Goal: Information Seeking & Learning: Learn about a topic

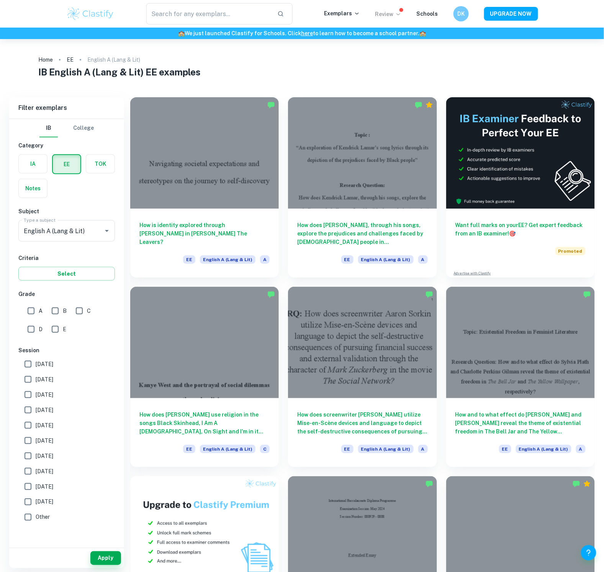
click at [392, 17] on p "Review" at bounding box center [388, 14] width 26 height 8
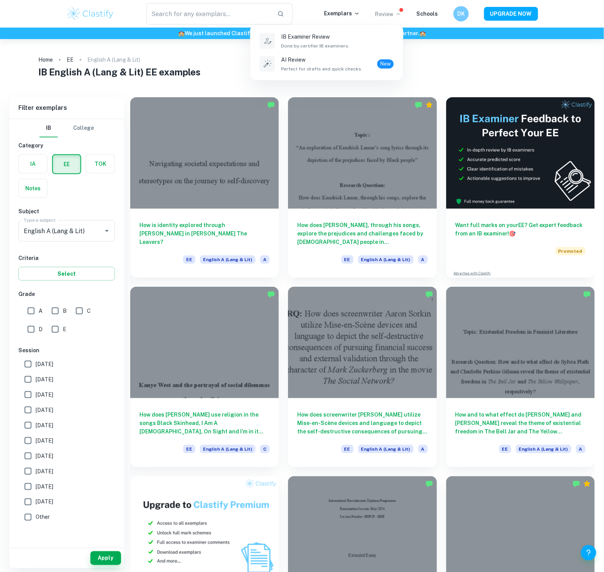
click at [343, 16] on div at bounding box center [302, 286] width 604 height 572
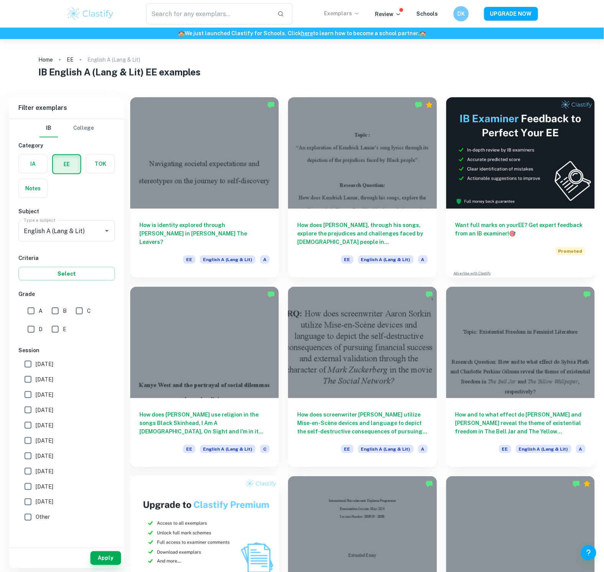
click at [343, 14] on p "Exemplars" at bounding box center [342, 13] width 36 height 8
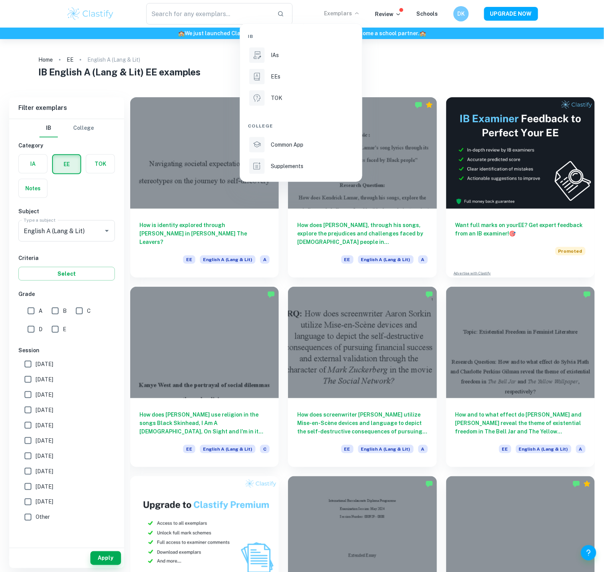
click at [190, 72] on div at bounding box center [302, 286] width 604 height 572
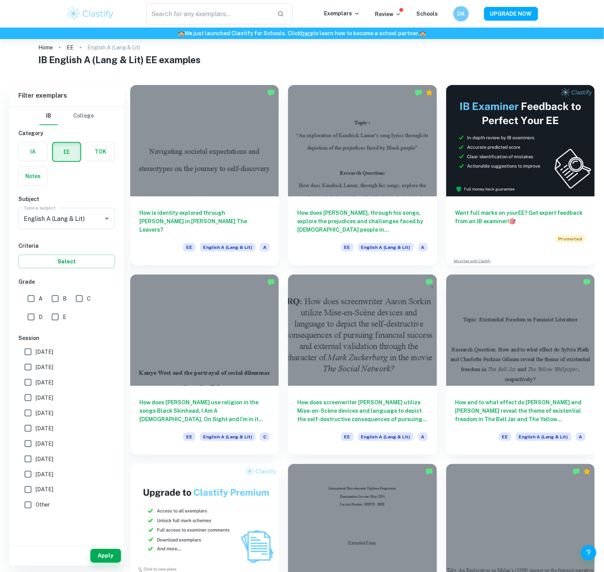
scroll to position [8, 0]
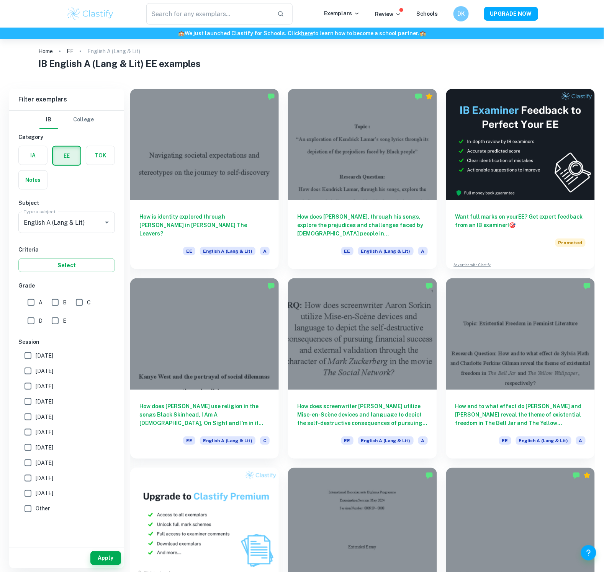
click at [366, 66] on h1 "IB English A (Lang & Lit) EE examples" at bounding box center [301, 64] width 527 height 14
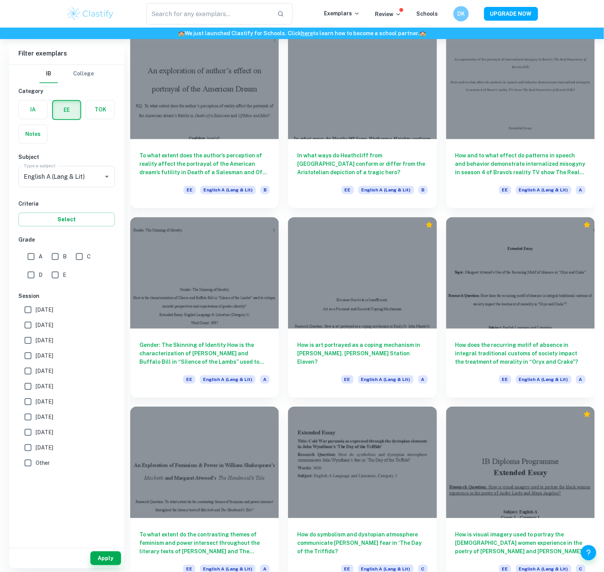
scroll to position [3451, 0]
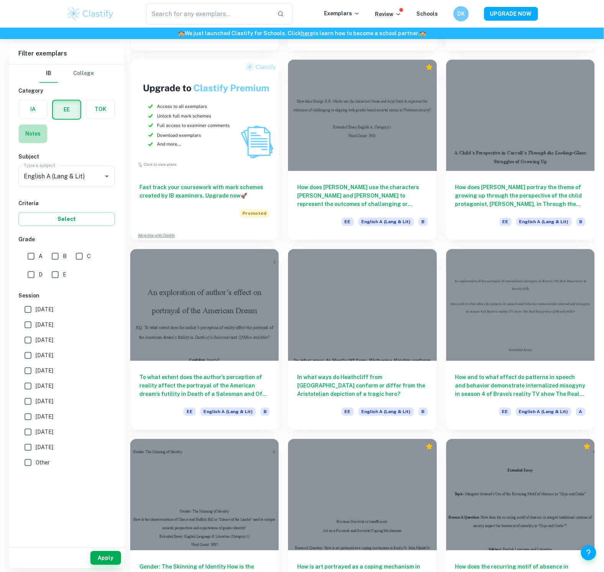
click at [35, 129] on label "button" at bounding box center [33, 134] width 28 height 18
click at [0, 0] on input "radio" at bounding box center [0, 0] width 0 height 0
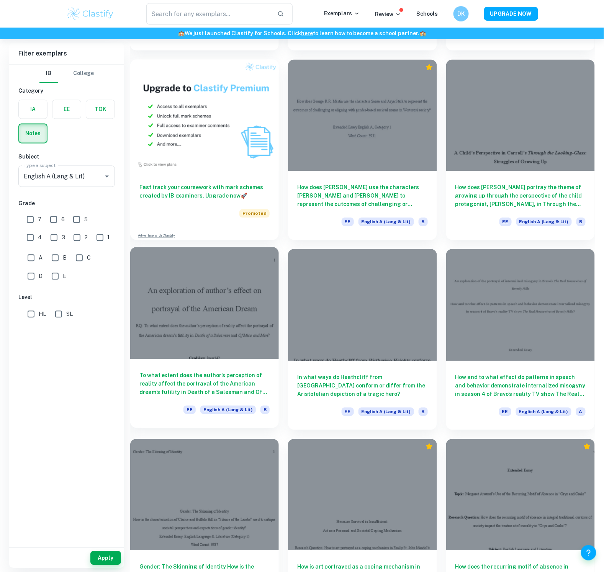
click at [216, 303] on div at bounding box center [204, 302] width 149 height 111
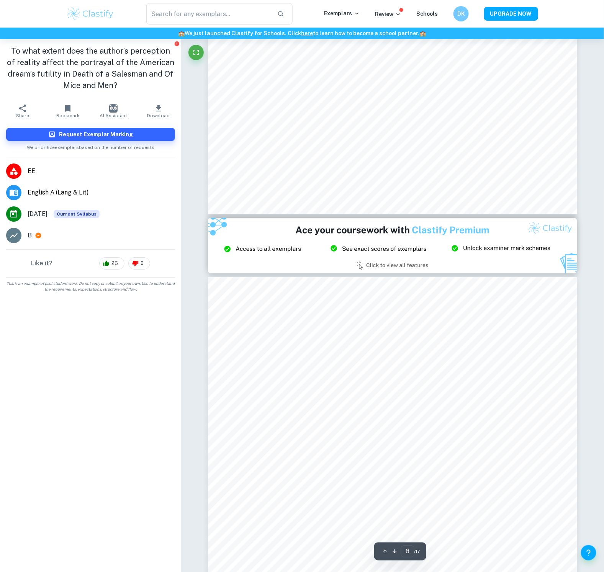
type input "9"
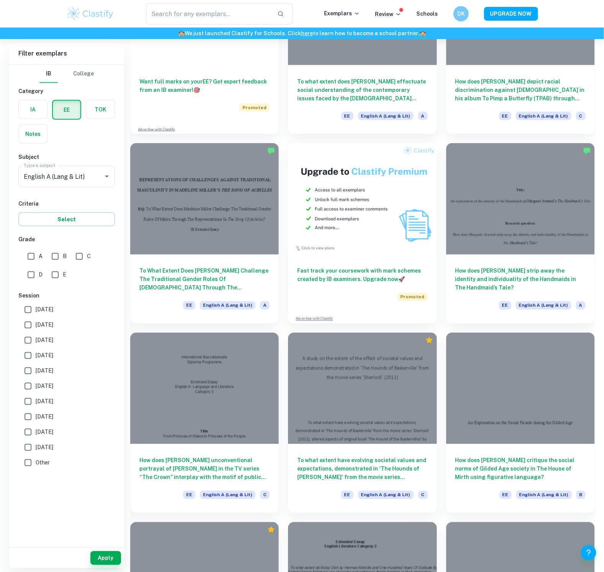
scroll to position [1164, 0]
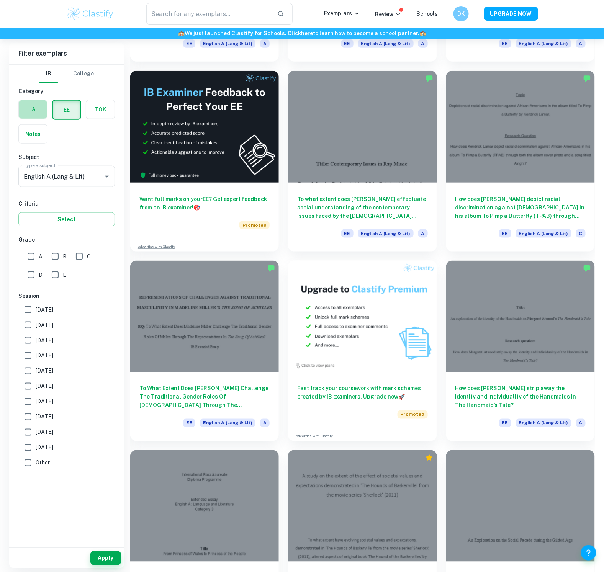
click at [35, 114] on label "button" at bounding box center [33, 109] width 28 height 18
click at [0, 0] on input "radio" at bounding box center [0, 0] width 0 height 0
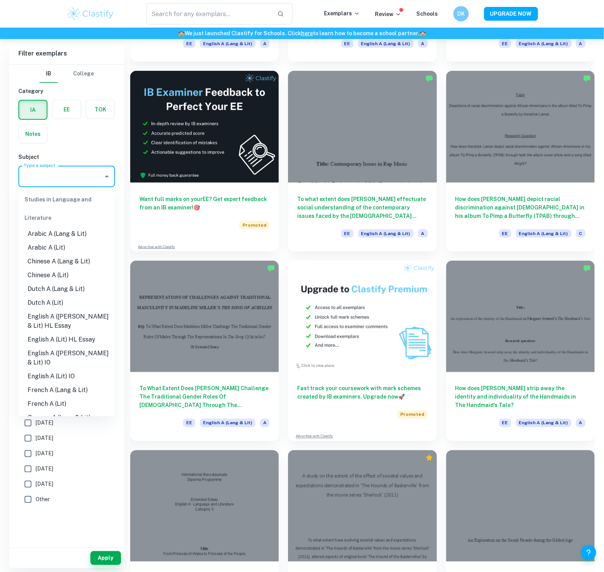
click at [61, 170] on input "Type a subject" at bounding box center [61, 176] width 78 height 15
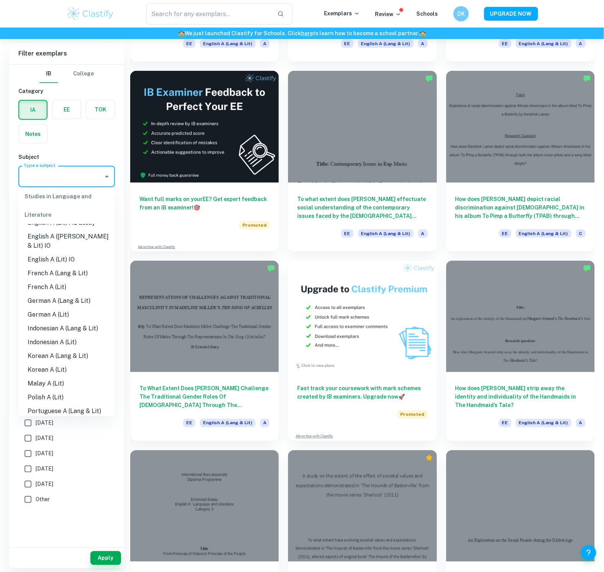
scroll to position [113, 0]
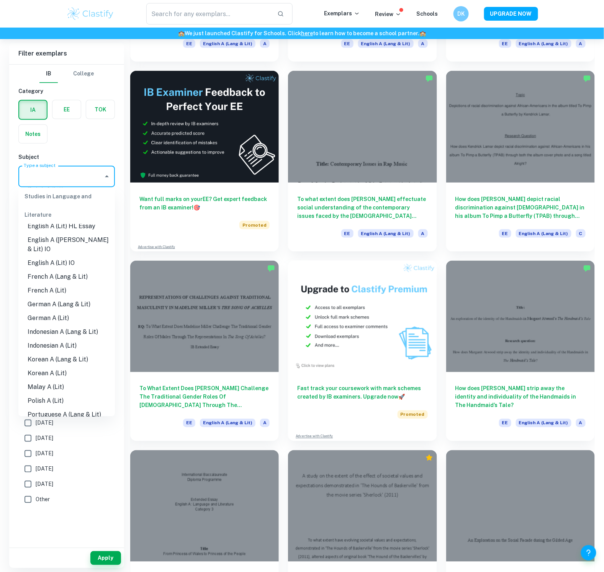
click at [67, 241] on li "English A ([PERSON_NAME] & Lit) IO" at bounding box center [66, 245] width 96 height 23
type input "English A ([PERSON_NAME] & Lit) IO"
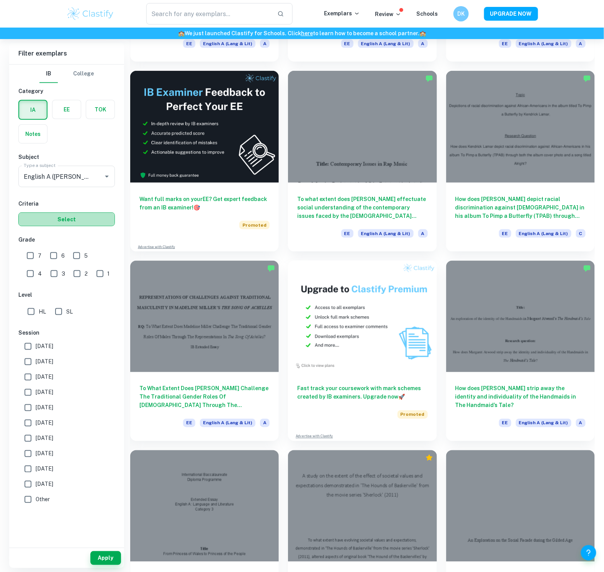
click at [76, 220] on button "Select" at bounding box center [66, 220] width 96 height 14
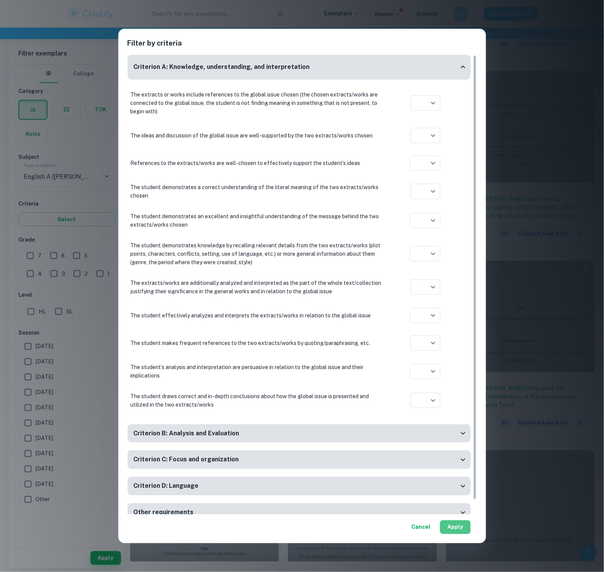
click at [453, 523] on button "Apply" at bounding box center [455, 527] width 31 height 14
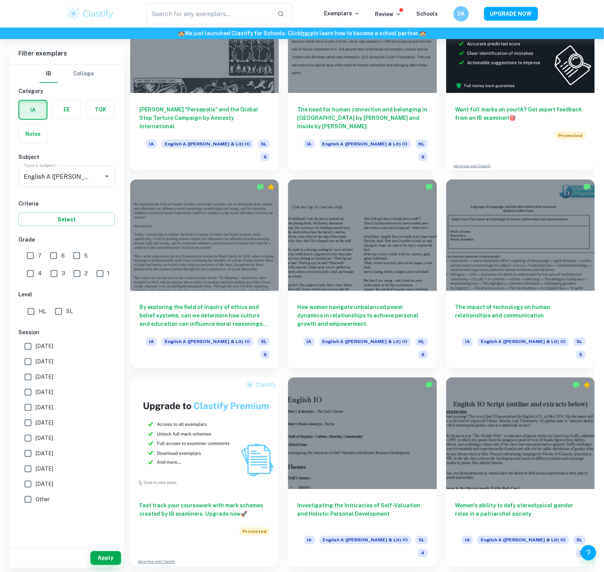
scroll to position [239, 0]
click at [282, 226] on div "How women navigate unbalanced power dynamics in relationships to achieve [MEDIC…" at bounding box center [358, 269] width 158 height 198
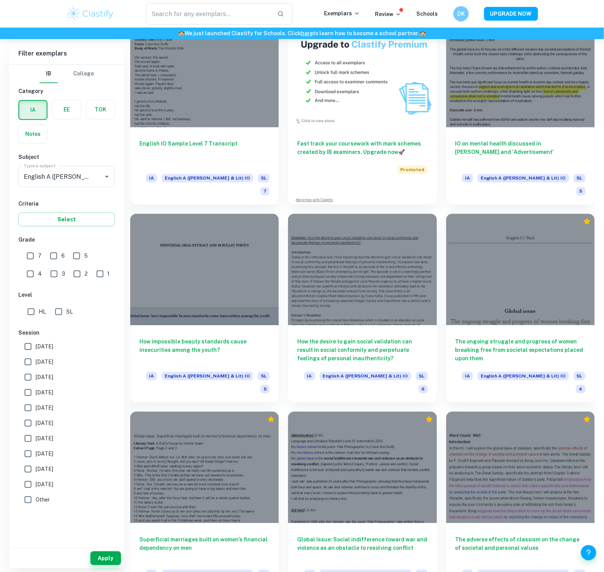
scroll to position [1592, 0]
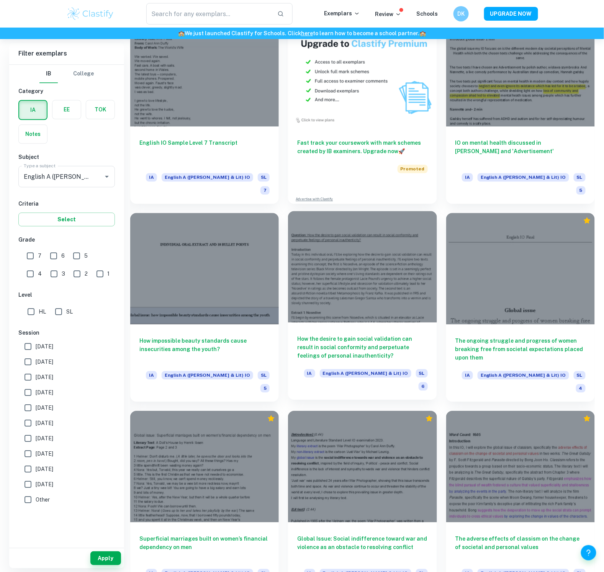
click at [377, 212] on div at bounding box center [362, 266] width 149 height 111
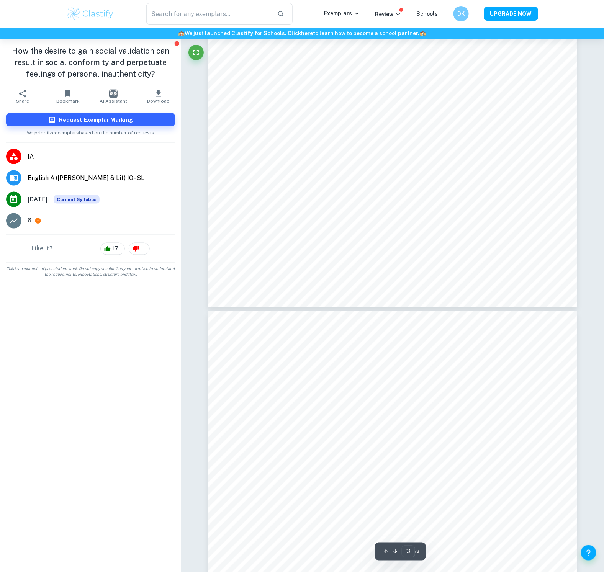
type input "4"
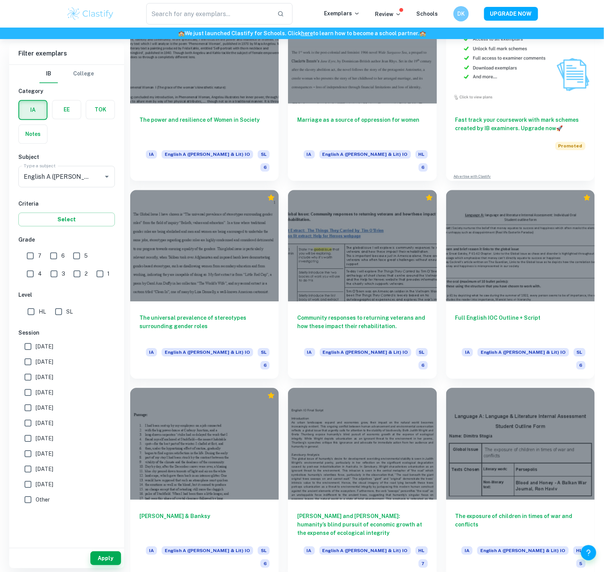
scroll to position [2661, 0]
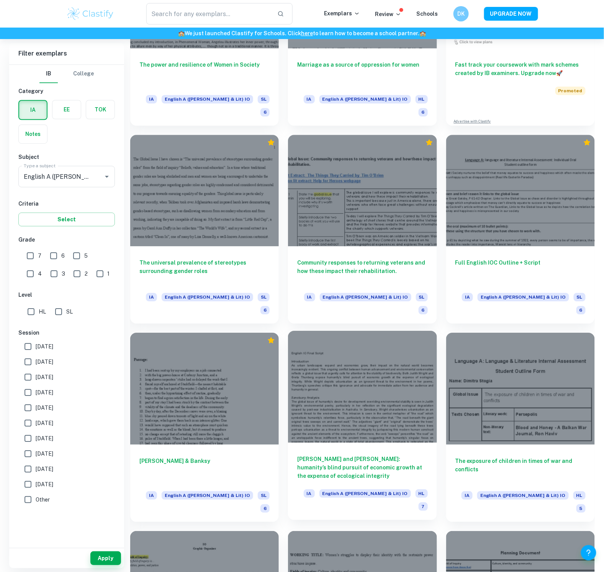
click at [362, 331] on div at bounding box center [362, 386] width 149 height 111
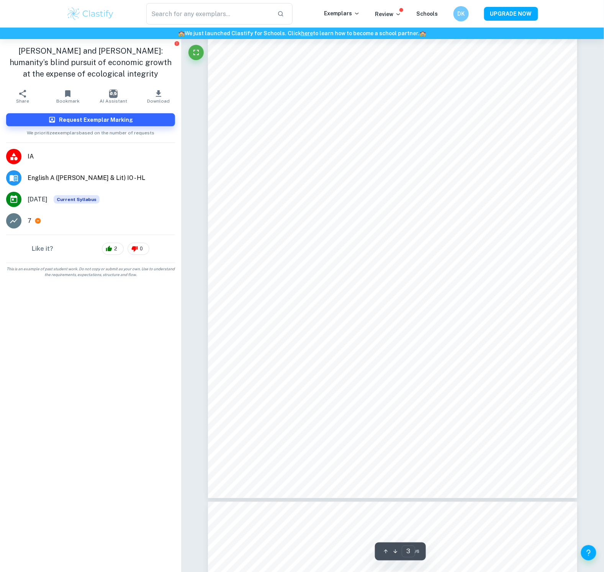
type input "4"
